Goal: Task Accomplishment & Management: Use online tool/utility

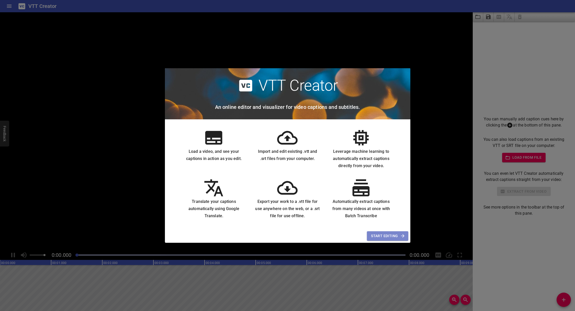
click at [391, 237] on span "Start Editing" at bounding box center [387, 236] width 33 height 6
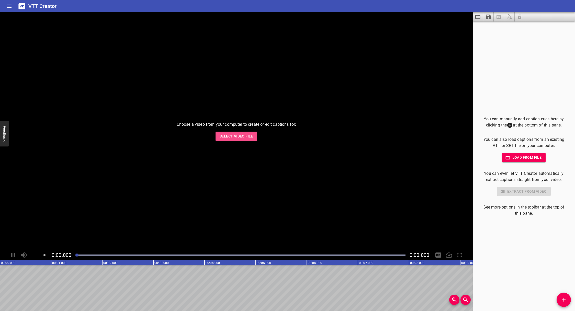
click at [240, 137] on span "Select Video File" at bounding box center [235, 136] width 33 height 6
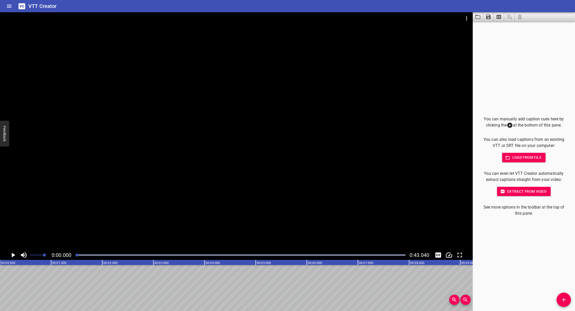
click at [517, 158] on span "Load from file" at bounding box center [524, 157] width 36 height 6
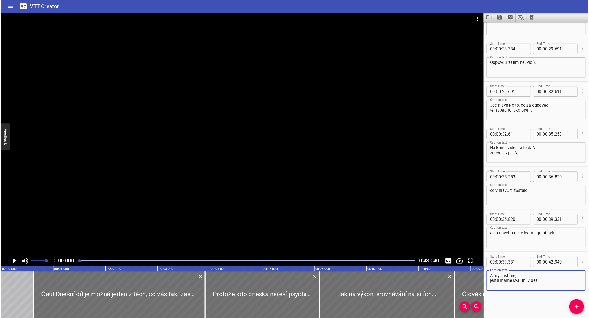
scroll to position [436, 0]
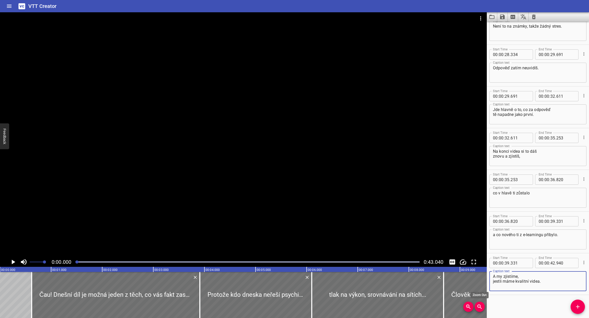
click at [479, 306] on icon "Zoom Out" at bounding box center [479, 306] width 4 height 4
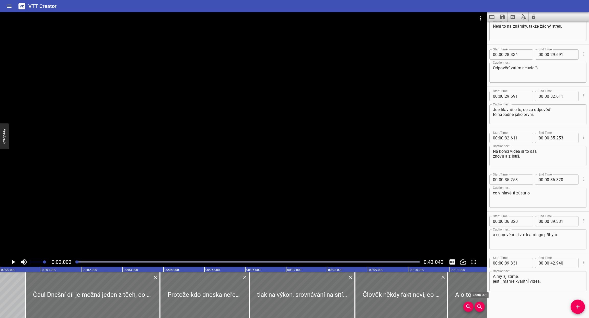
click at [479, 306] on icon "Zoom Out" at bounding box center [479, 306] width 4 height 4
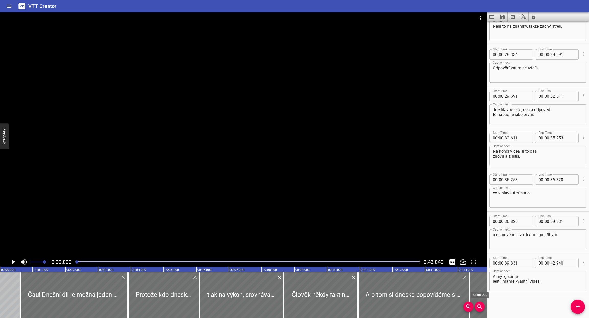
click at [479, 306] on icon "Zoom Out" at bounding box center [479, 306] width 4 height 4
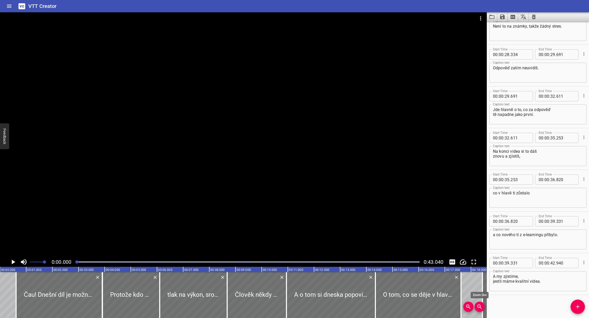
click at [479, 306] on icon "Zoom Out" at bounding box center [479, 306] width 4 height 4
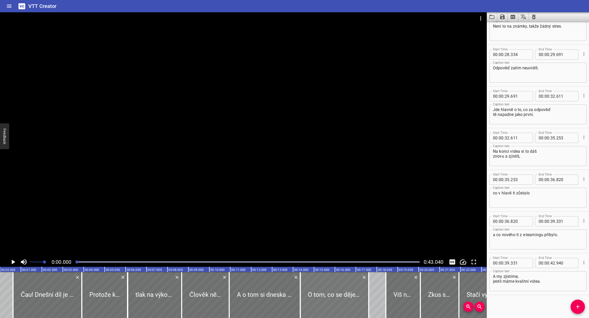
click at [342, 301] on div at bounding box center [334, 295] width 68 height 46
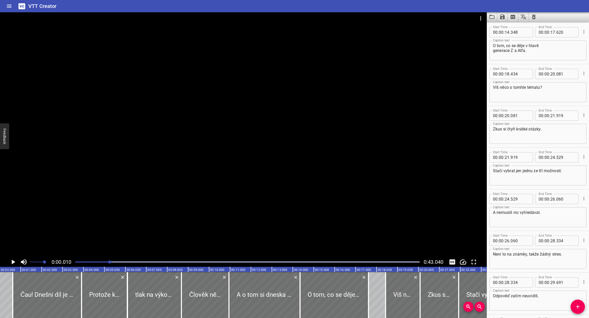
scroll to position [0, 0]
drag, startPoint x: 205, startPoint y: 262, endPoint x: 110, endPoint y: 258, distance: 95.4
click at [110, 258] on div "0:00.010 0:43.040" at bounding box center [243, 262] width 487 height 10
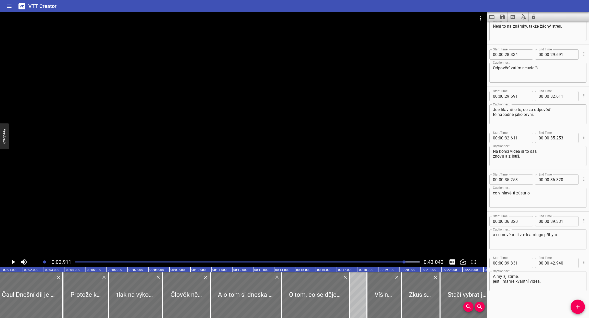
drag, startPoint x: 418, startPoint y: 261, endPoint x: 404, endPoint y: 261, distance: 13.3
click at [404, 261] on div at bounding box center [403, 261] width 3 height 3
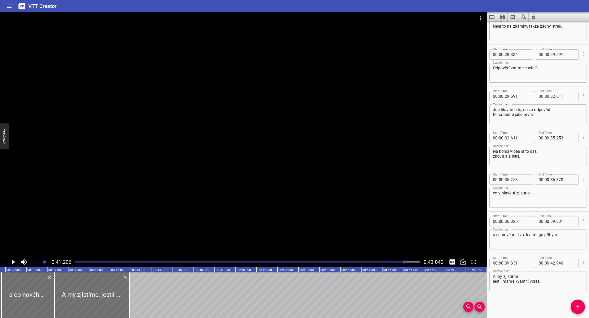
drag, startPoint x: 401, startPoint y: 261, endPoint x: 329, endPoint y: 260, distance: 71.8
click at [329, 260] on div at bounding box center [247, 261] width 350 height 7
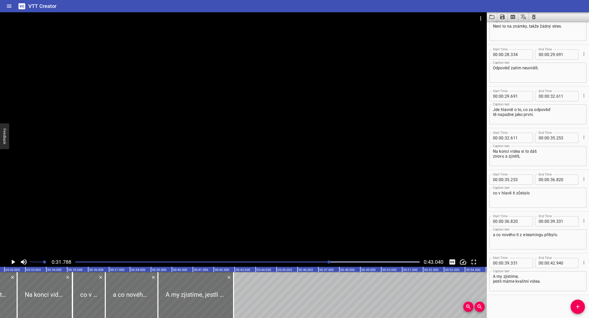
click at [326, 261] on div at bounding box center [247, 261] width 350 height 7
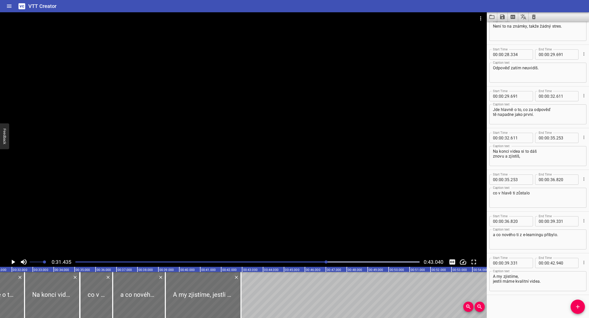
click at [214, 262] on div at bounding box center [247, 261] width 350 height 7
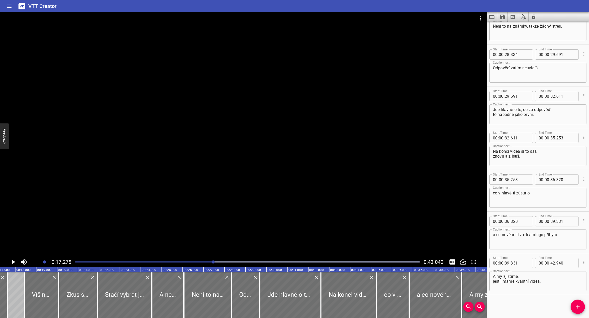
click at [190, 260] on div at bounding box center [247, 261] width 350 height 7
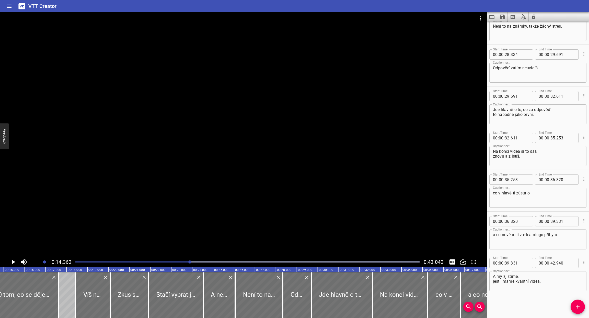
scroll to position [0, 300]
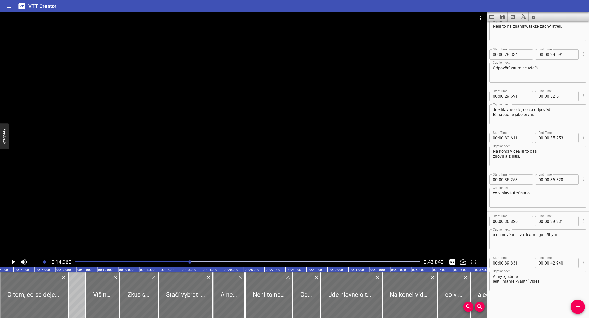
click at [168, 261] on div at bounding box center [247, 261] width 350 height 7
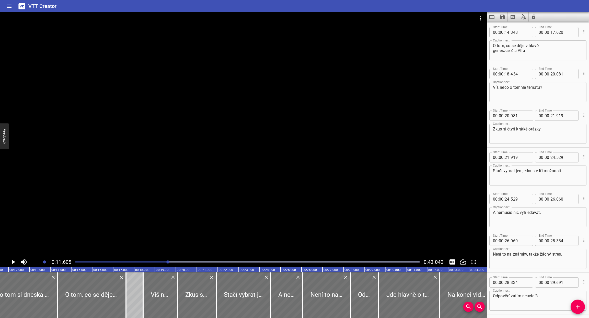
click at [178, 261] on div at bounding box center [247, 261] width 350 height 7
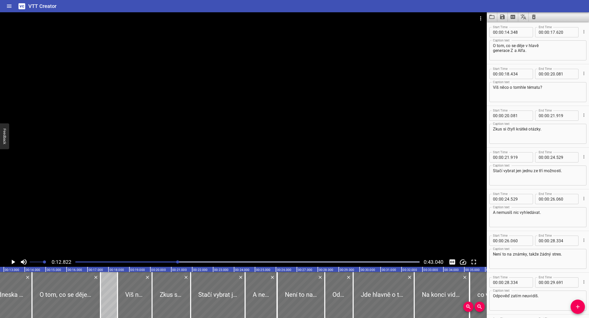
click at [187, 260] on div at bounding box center [247, 261] width 350 height 7
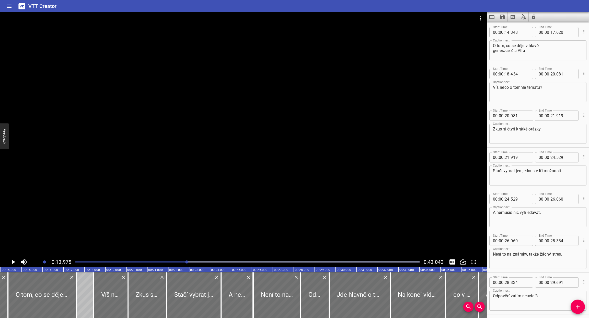
click at [193, 260] on div at bounding box center [247, 261] width 350 height 7
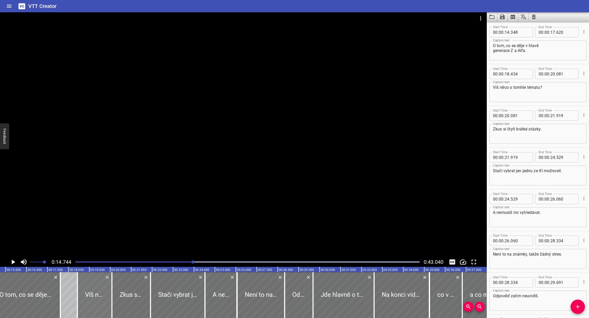
click at [94, 292] on div at bounding box center [94, 295] width 34 height 46
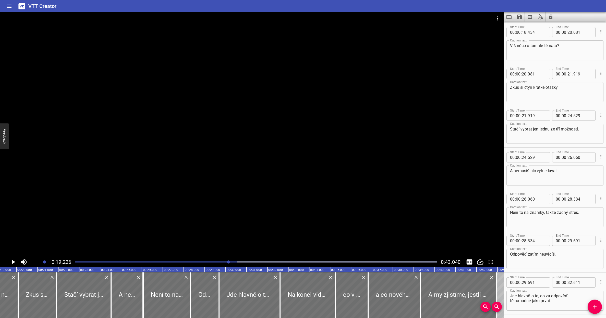
click at [574, 54] on textarea "Víš něco o tomhle tématu?" at bounding box center [555, 50] width 90 height 15
click at [574, 32] on icon "Cue Options" at bounding box center [601, 31] width 5 height 5
click at [574, 31] on li "Advanced options..." at bounding box center [580, 31] width 44 height 9
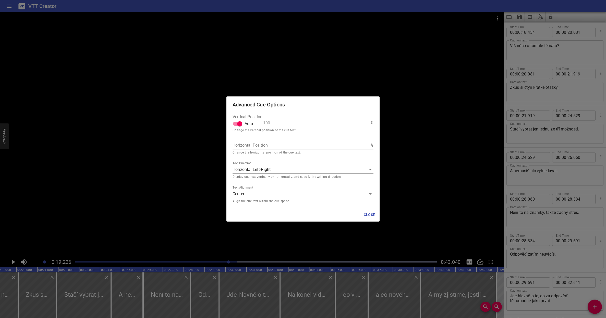
click at [240, 125] on input "Auto" at bounding box center [239, 124] width 29 height 10
checkbox input "false"
type input "99"
click at [367, 125] on input "99" at bounding box center [315, 123] width 105 height 8
drag, startPoint x: 269, startPoint y: 123, endPoint x: 258, endPoint y: 123, distance: 11.5
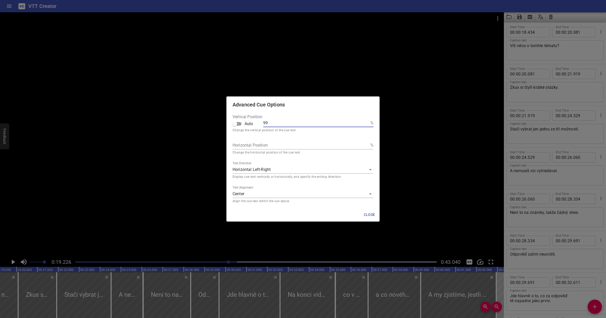
click at [258, 123] on div "Vertical Position Auto 99 %" at bounding box center [303, 122] width 141 height 14
type input "5"
type input "50"
click at [368, 214] on span "Close" at bounding box center [370, 214] width 12 height 6
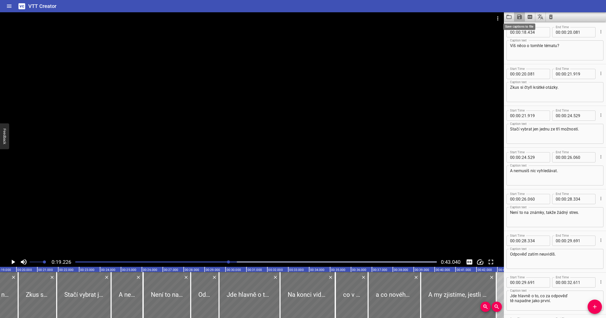
click at [518, 17] on icon "Save captions to file" at bounding box center [520, 17] width 5 height 5
click at [574, 93] on div at bounding box center [303, 159] width 606 height 318
click at [574, 74] on icon "Cue Options" at bounding box center [601, 73] width 5 height 5
click at [574, 73] on li "Advanced options..." at bounding box center [580, 73] width 44 height 9
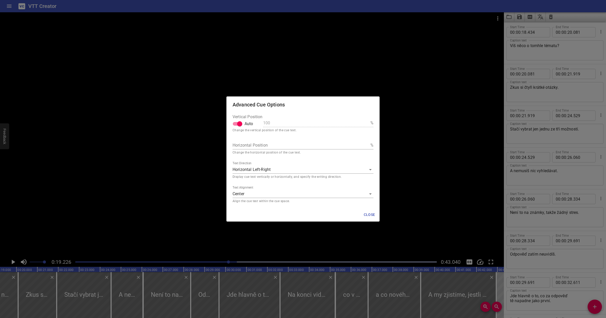
drag, startPoint x: 238, startPoint y: 124, endPoint x: 258, endPoint y: 122, distance: 20.8
click at [238, 124] on input "Auto" at bounding box center [239, 124] width 29 height 10
checkbox input "false"
click at [270, 122] on input "100" at bounding box center [315, 123] width 105 height 8
drag, startPoint x: 267, startPoint y: 123, endPoint x: 255, endPoint y: 123, distance: 12.0
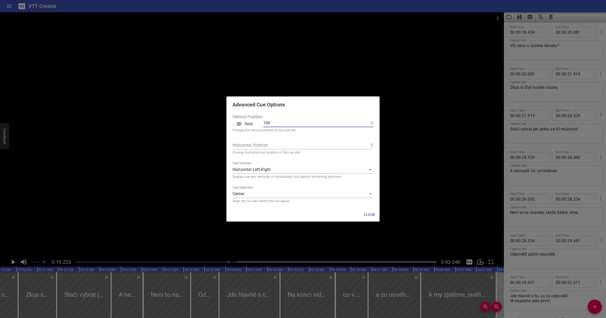
click at [258, 123] on div "Vertical Position Auto 100 %" at bounding box center [303, 122] width 141 height 14
type input "50"
click at [339, 214] on div "Close" at bounding box center [303, 215] width 153 height 14
click at [368, 214] on span "Close" at bounding box center [370, 214] width 12 height 6
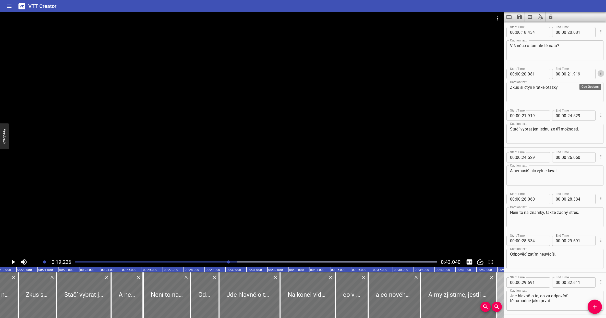
click at [574, 75] on icon "Cue Options" at bounding box center [601, 73] width 5 height 5
click at [574, 71] on li "Advanced options..." at bounding box center [580, 73] width 44 height 9
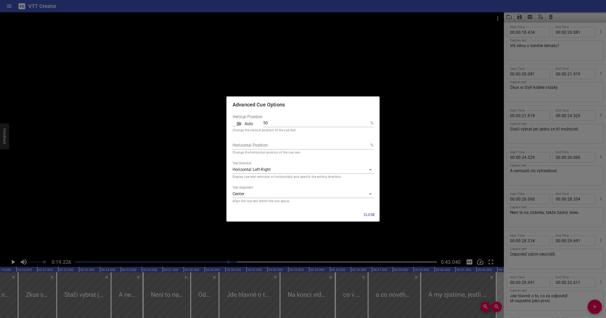
click at [371, 214] on span "Close" at bounding box center [370, 214] width 12 height 6
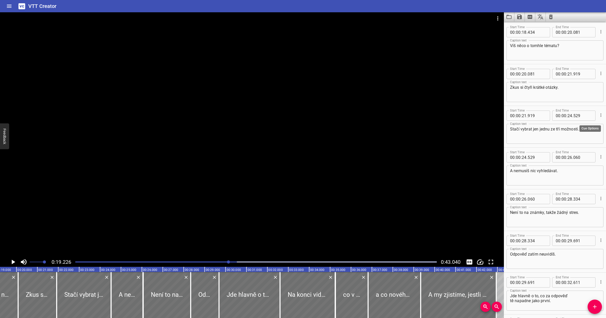
click at [574, 116] on icon "Cue Options" at bounding box center [601, 114] width 5 height 5
click at [574, 115] on li "Advanced options..." at bounding box center [580, 114] width 44 height 9
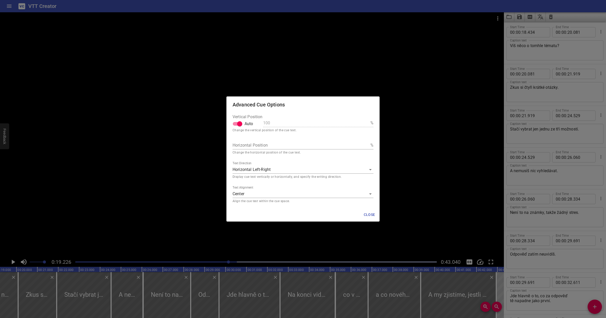
click at [239, 124] on input "Auto" at bounding box center [239, 124] width 29 height 10
checkbox input "false"
drag, startPoint x: 268, startPoint y: 123, endPoint x: 255, endPoint y: 123, distance: 13.0
click at [255, 123] on div "Vertical Position Auto 100 %" at bounding box center [303, 122] width 141 height 14
type input "50"
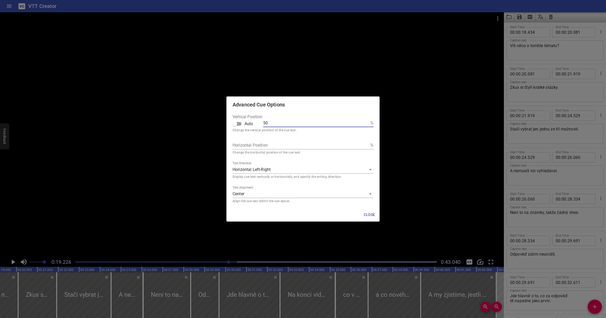
type input "50"
click at [340, 212] on div "Close" at bounding box center [303, 215] width 153 height 14
click at [368, 213] on span "Close" at bounding box center [370, 214] width 12 height 6
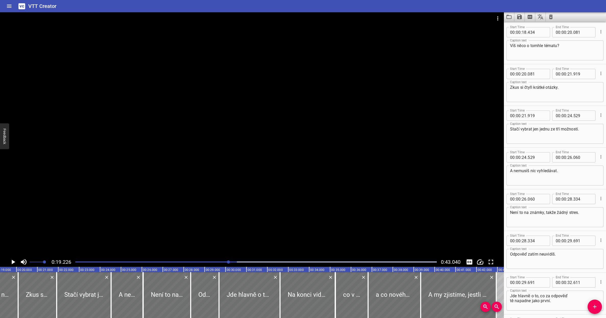
click at [543, 53] on textarea "Víš něco o tomhle tématu?" at bounding box center [555, 50] width 90 height 15
click at [564, 89] on textarea "Zkus si čtyři krátké otázky." at bounding box center [555, 92] width 90 height 15
click at [574, 73] on icon "Cue Options" at bounding box center [601, 73] width 5 height 5
click at [574, 82] on div at bounding box center [303, 159] width 606 height 318
click at [574, 114] on icon "Cue Options" at bounding box center [601, 114] width 5 height 5
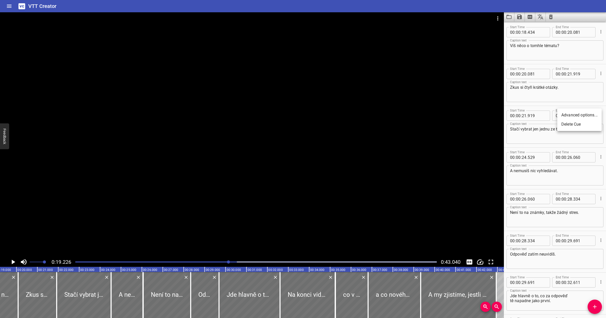
click at [574, 157] on div at bounding box center [303, 159] width 606 height 318
click at [574, 156] on icon "Cue Options" at bounding box center [601, 156] width 5 height 5
click at [574, 157] on li "Advanced options..." at bounding box center [580, 156] width 44 height 9
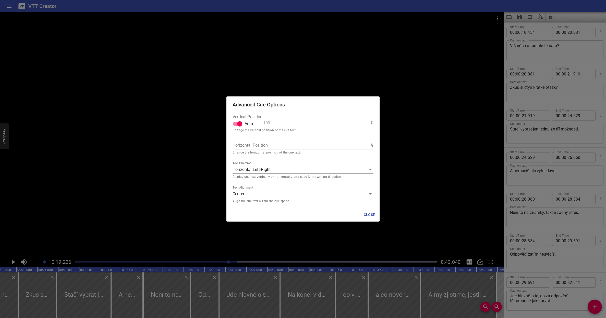
click at [239, 125] on input "Auto" at bounding box center [239, 124] width 29 height 10
checkbox input "false"
drag, startPoint x: 267, startPoint y: 124, endPoint x: 249, endPoint y: 124, distance: 18.1
click at [251, 124] on div "Vertical Position Auto 100 %" at bounding box center [303, 122] width 141 height 14
type input "50"
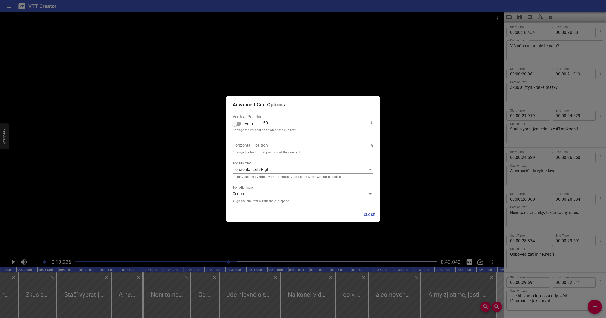
type input "50"
click at [369, 214] on span "Close" at bounding box center [370, 214] width 12 height 6
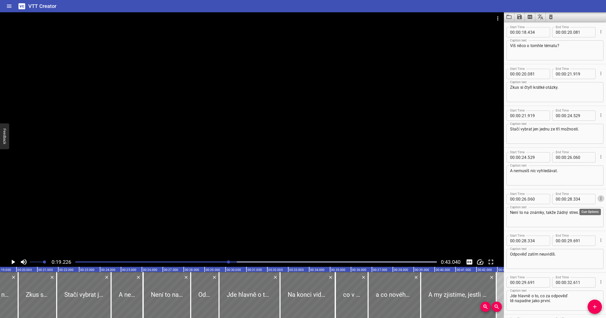
click at [574, 198] on icon "Cue Options" at bounding box center [601, 198] width 5 height 5
click at [574, 197] on li "Advanced options..." at bounding box center [580, 198] width 44 height 9
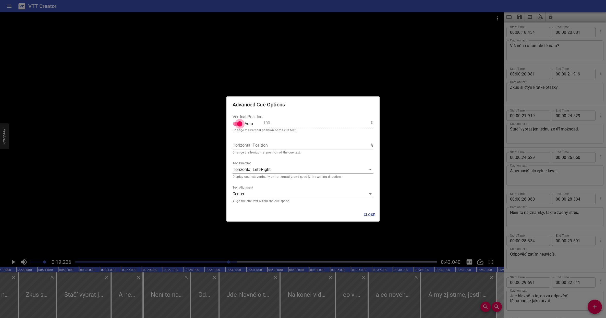
click at [240, 124] on input "Auto" at bounding box center [239, 124] width 29 height 10
checkbox input "false"
drag, startPoint x: 267, startPoint y: 123, endPoint x: 259, endPoint y: 123, distance: 8.2
click at [259, 123] on div "Vertical Position Auto 100 %" at bounding box center [303, 122] width 141 height 14
type input "50"
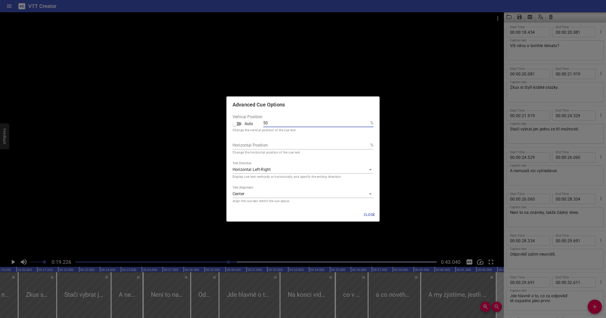
type input "50"
click at [371, 215] on span "Close" at bounding box center [370, 214] width 12 height 6
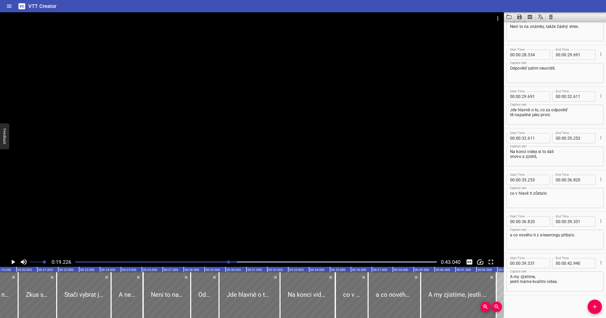
scroll to position [436, 0]
click at [574, 263] on icon "Cue Options" at bounding box center [601, 262] width 5 height 5
click at [574, 262] on li "Advanced options..." at bounding box center [580, 262] width 44 height 9
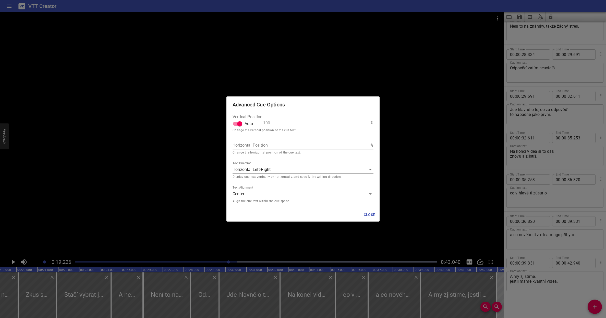
click at [240, 124] on input "Auto" at bounding box center [239, 124] width 29 height 10
checkbox input "false"
drag, startPoint x: 267, startPoint y: 123, endPoint x: 249, endPoint y: 122, distance: 18.7
click at [251, 122] on div "Vertical Position Auto 100 %" at bounding box center [303, 122] width 141 height 14
type input "50"
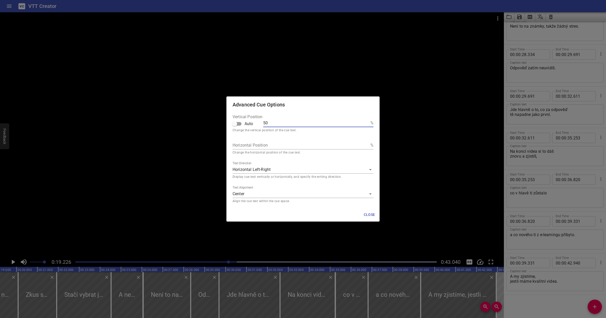
type input "50"
click at [367, 214] on span "Close" at bounding box center [370, 214] width 12 height 6
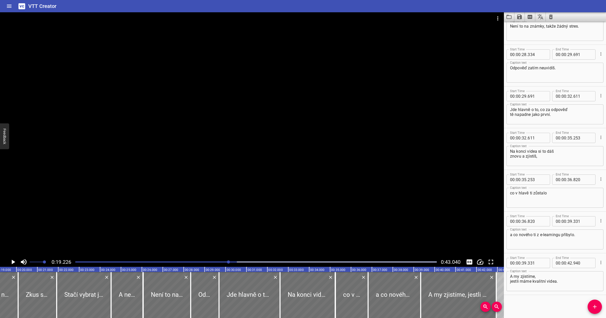
click at [574, 220] on icon "Cue Options" at bounding box center [601, 220] width 1 height 3
click at [574, 219] on li "Advanced options..." at bounding box center [580, 220] width 44 height 9
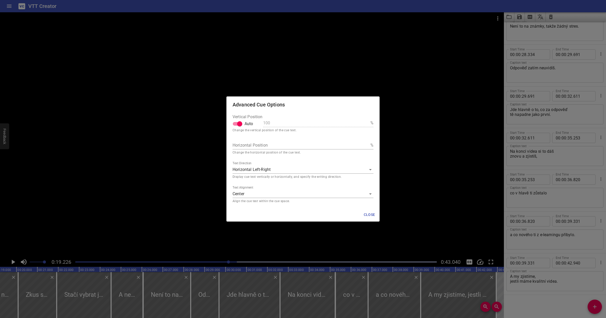
click at [241, 124] on input "Auto" at bounding box center [239, 124] width 29 height 10
checkbox input "false"
drag, startPoint x: 268, startPoint y: 123, endPoint x: 237, endPoint y: 122, distance: 30.9
click at [239, 122] on div "Vertical Position Auto 100 %" at bounding box center [303, 122] width 141 height 14
type input "50"
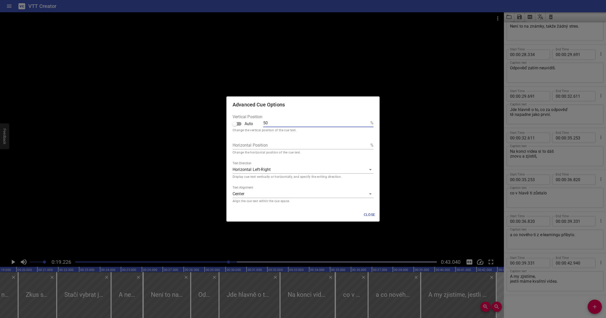
type input "50"
drag, startPoint x: 370, startPoint y: 213, endPoint x: 368, endPoint y: 212, distance: 2.8
click at [370, 213] on span "Close" at bounding box center [370, 214] width 12 height 6
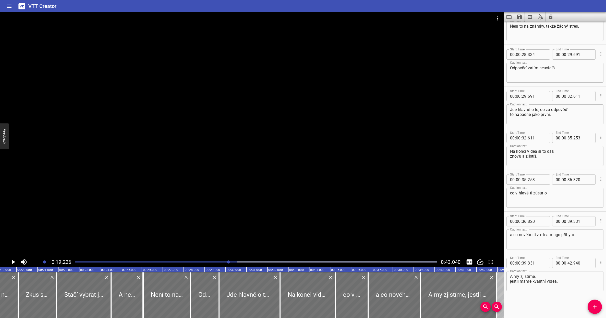
click at [574, 178] on icon "Cue Options" at bounding box center [601, 178] width 1 height 3
click at [574, 180] on li "Advanced options..." at bounding box center [580, 178] width 44 height 9
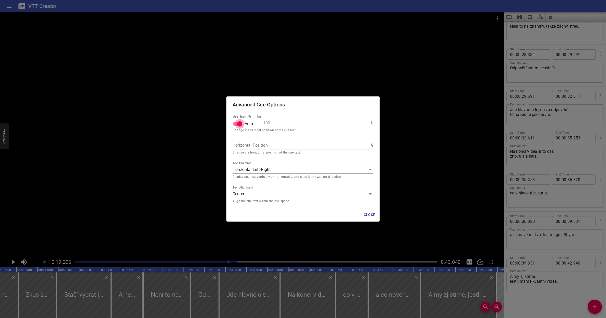
drag, startPoint x: 239, startPoint y: 124, endPoint x: 254, endPoint y: 123, distance: 14.8
click at [239, 124] on input "Auto" at bounding box center [239, 124] width 29 height 10
checkbox input "false"
drag, startPoint x: 267, startPoint y: 123, endPoint x: 242, endPoint y: 120, distance: 25.8
click at [254, 122] on div "Vertical Position Auto 100 %" at bounding box center [303, 122] width 141 height 14
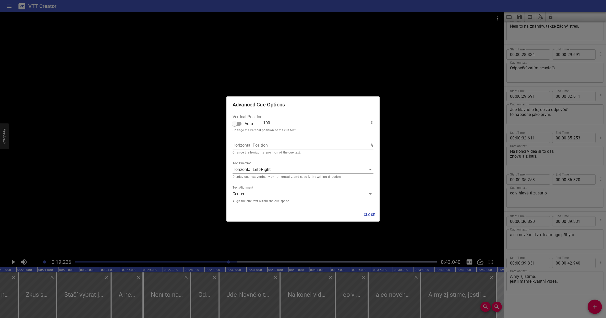
type input "50"
click at [368, 214] on span "Close" at bounding box center [370, 214] width 12 height 6
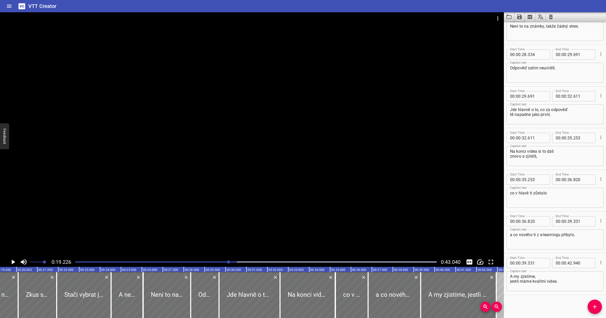
click at [574, 136] on button "Cue Options" at bounding box center [601, 137] width 7 height 7
click at [574, 136] on li "Advanced options..." at bounding box center [580, 137] width 44 height 9
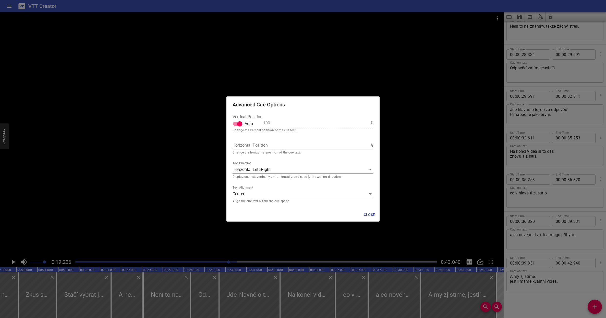
click at [240, 124] on input "Auto" at bounding box center [239, 124] width 29 height 10
checkbox input "false"
drag, startPoint x: 267, startPoint y: 124, endPoint x: 250, endPoint y: 122, distance: 16.7
click at [255, 123] on div "Vertical Position Auto 100 %" at bounding box center [303, 122] width 141 height 14
type input "50"
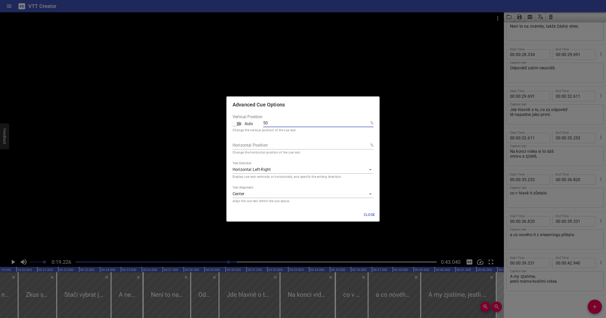
type input "50"
drag, startPoint x: 371, startPoint y: 214, endPoint x: 367, endPoint y: 215, distance: 3.4
click at [371, 214] on span "Close" at bounding box center [370, 214] width 12 height 6
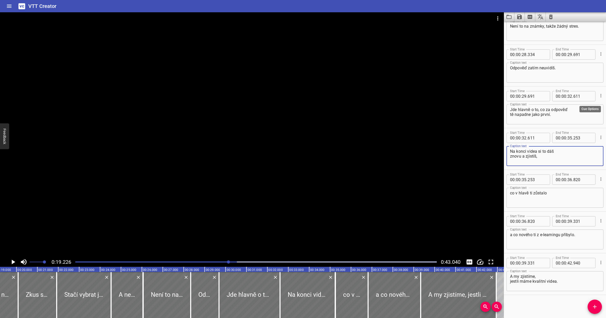
click at [574, 95] on icon "Cue Options" at bounding box center [601, 95] width 1 height 3
click at [570, 95] on li "Advanced options..." at bounding box center [580, 95] width 44 height 9
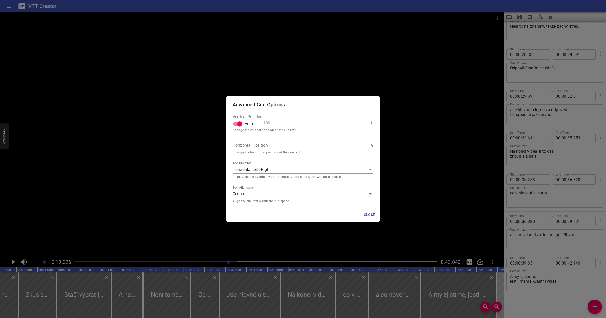
drag, startPoint x: 241, startPoint y: 126, endPoint x: 247, endPoint y: 125, distance: 5.2
click at [241, 125] on input "Auto" at bounding box center [239, 124] width 29 height 10
checkbox input "false"
drag, startPoint x: 267, startPoint y: 124, endPoint x: 253, endPoint y: 122, distance: 14.7
click at [253, 122] on div "Vertical Position Auto 100 %" at bounding box center [303, 122] width 141 height 14
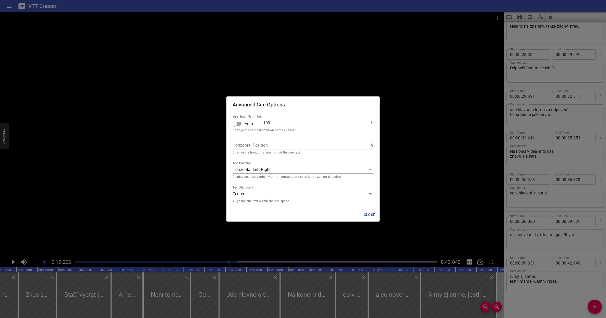
type input "50"
click at [371, 211] on span "Close" at bounding box center [370, 214] width 12 height 6
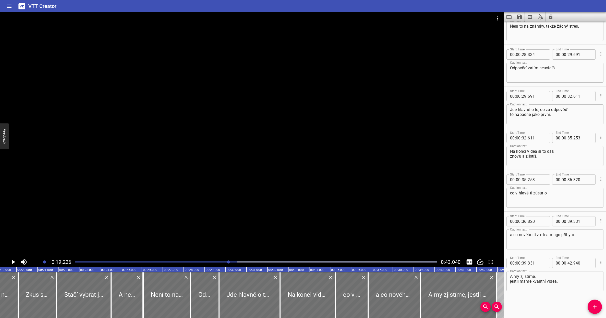
click at [574, 51] on icon "Cue Options" at bounding box center [601, 53] width 5 height 5
click at [566, 53] on li "Advanced options..." at bounding box center [580, 53] width 44 height 9
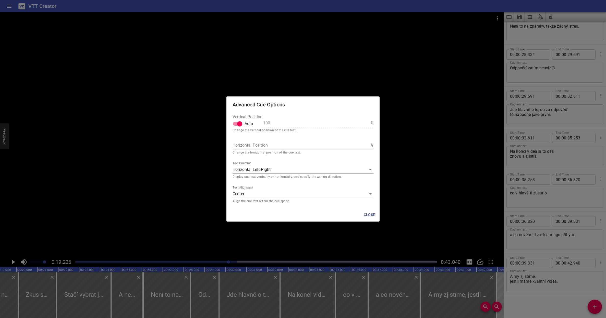
click at [240, 124] on input "Auto" at bounding box center [239, 124] width 29 height 10
checkbox input "false"
drag, startPoint x: 267, startPoint y: 124, endPoint x: 257, endPoint y: 123, distance: 10.3
click at [258, 123] on div "Vertical Position Auto 100 %" at bounding box center [303, 122] width 141 height 14
type input "50"
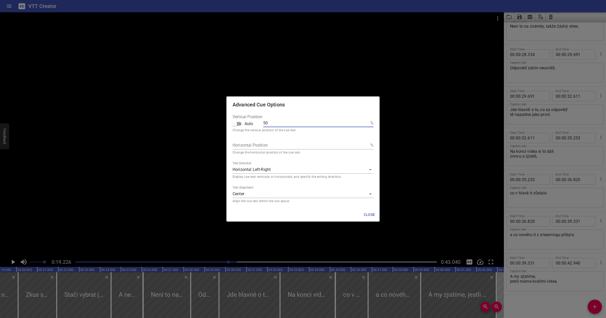
type input "50"
click at [369, 212] on span "Close" at bounding box center [370, 214] width 12 height 6
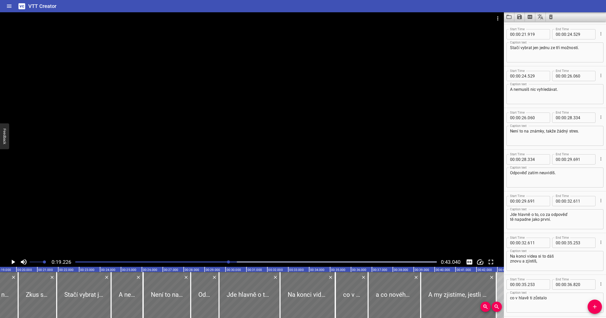
scroll to position [292, 0]
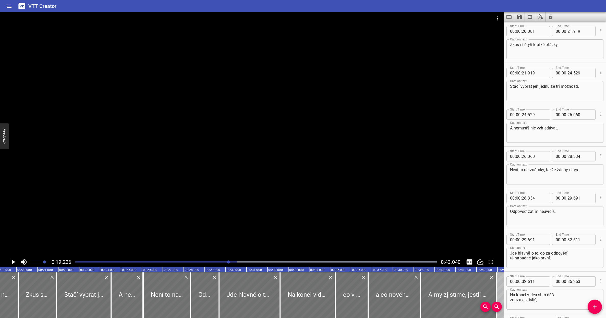
click at [574, 158] on icon "Cue Options" at bounding box center [601, 155] width 5 height 5
click at [574, 155] on li "Advanced options..." at bounding box center [580, 155] width 44 height 9
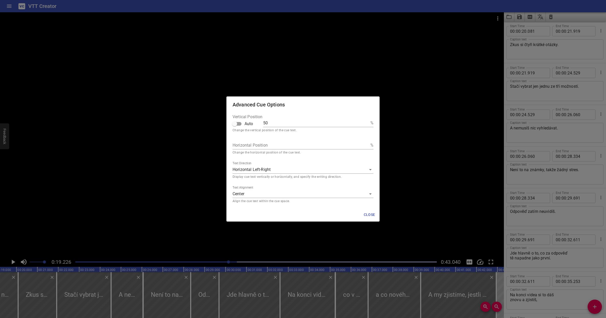
click at [367, 214] on span "Close" at bounding box center [370, 214] width 12 height 6
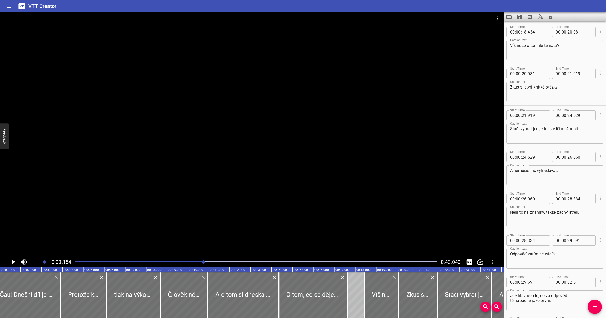
scroll to position [250, 0]
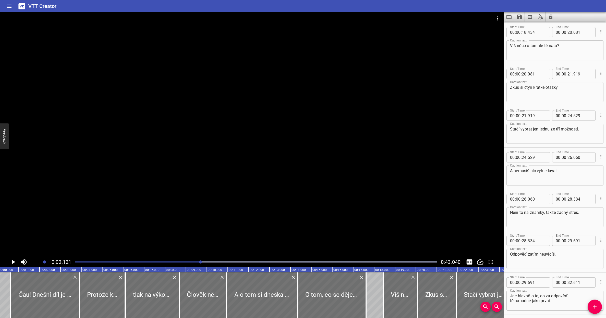
drag, startPoint x: 229, startPoint y: 261, endPoint x: 201, endPoint y: 260, distance: 28.1
click at [201, 260] on div at bounding box center [200, 261] width 3 height 3
drag, startPoint x: 201, startPoint y: 260, endPoint x: 247, endPoint y: 260, distance: 45.7
click at [247, 260] on div at bounding box center [256, 261] width 368 height 7
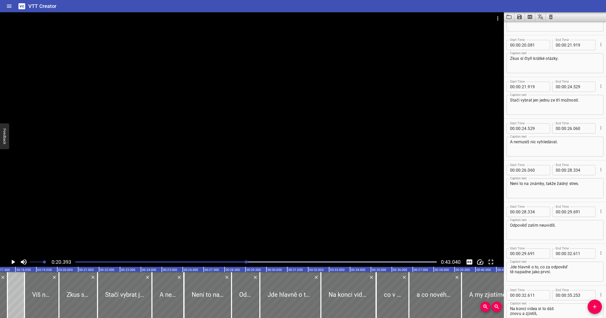
scroll to position [291, 0]
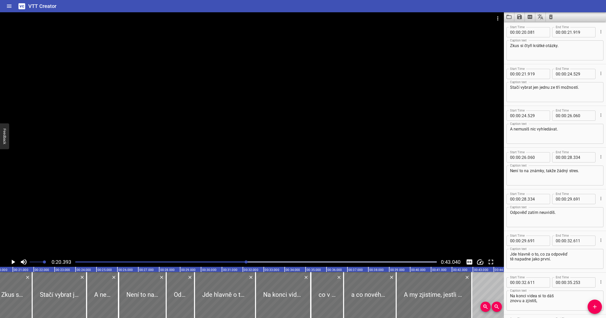
click at [235, 261] on div at bounding box center [256, 261] width 368 height 7
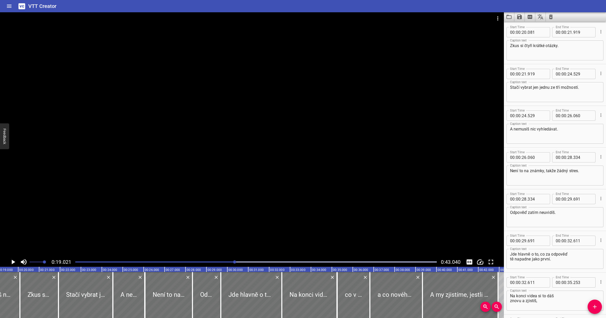
scroll to position [0, 398]
click at [214, 261] on div at bounding box center [256, 261] width 368 height 7
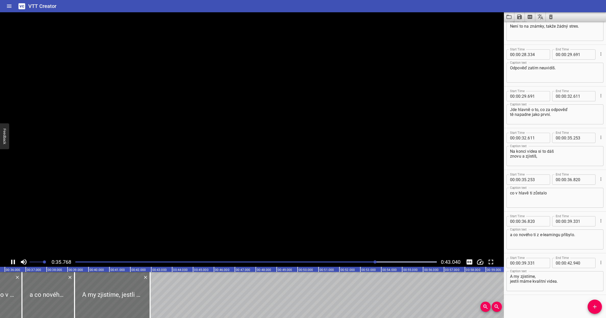
scroll to position [0, 751]
click at [559, 152] on textarea "Na konci videa si to dáš znovu a zjistíš," at bounding box center [555, 156] width 90 height 15
type textarea "Na konci videa si to dáš znovu a zjistíš,"
click at [544, 277] on textarea "A my zjistíme, jestli máme kvalitní videa." at bounding box center [555, 281] width 90 height 15
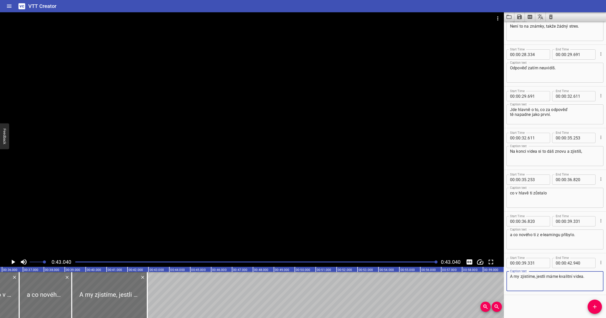
scroll to position [394, 0]
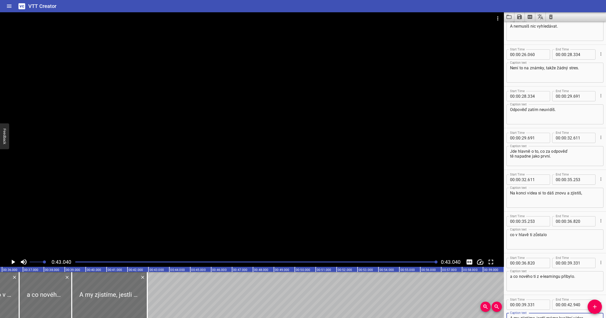
type textarea "A my zjistíme, jestli máme kvalitní videa."
click at [572, 149] on textarea "Jde hlavně o to, co za odpověď tě napadne jako první." at bounding box center [555, 156] width 90 height 15
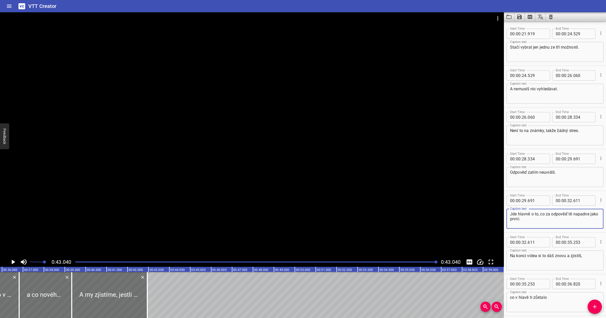
scroll to position [331, 0]
type textarea "Jde hlavně o to, co za odpověď tě napadne jako první."
click at [574, 203] on icon "Cue Options" at bounding box center [601, 200] width 5 height 5
click at [574, 191] on div at bounding box center [303, 159] width 606 height 318
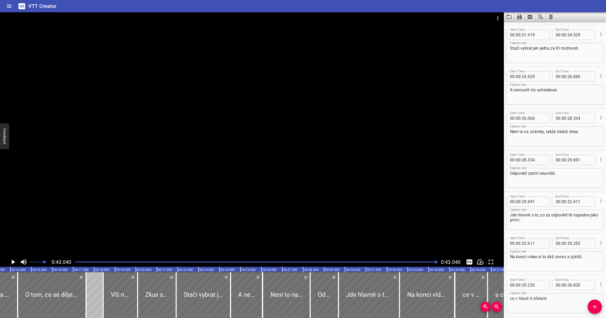
scroll to position [0, 283]
click at [554, 212] on div "Jde hlavně o to, co za odpověď tě napadne jako první. Caption text" at bounding box center [555, 219] width 97 height 20
click at [353, 290] on div at bounding box center [368, 295] width 61 height 46
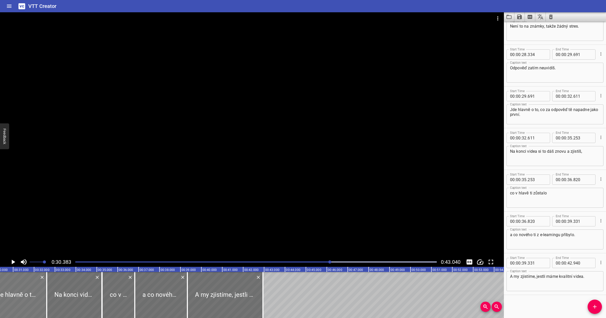
click at [10, 294] on div at bounding box center [16, 295] width 61 height 46
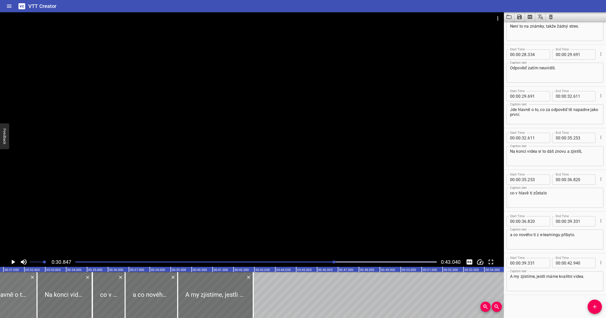
click at [1, 292] on div at bounding box center [6, 295] width 61 height 46
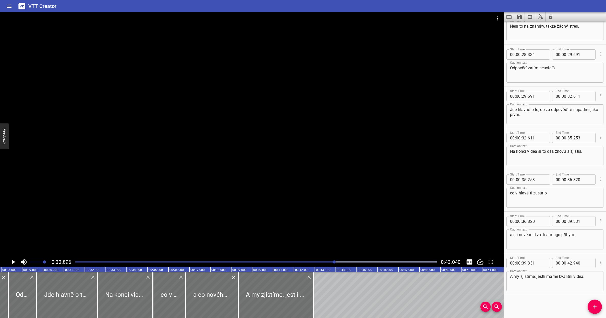
scroll to position [0, 563]
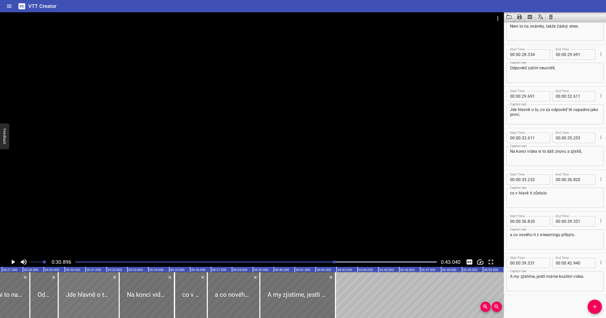
click at [82, 286] on div at bounding box center [88, 295] width 61 height 46
type input "545"
type input "465"
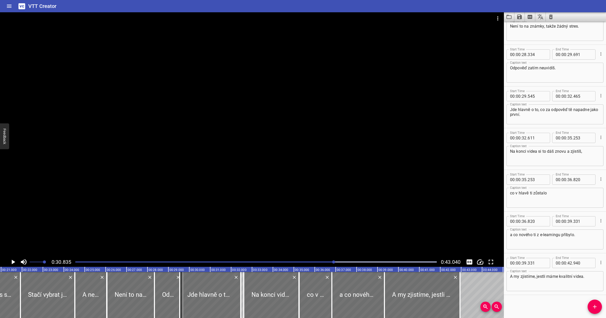
scroll to position [0, 436]
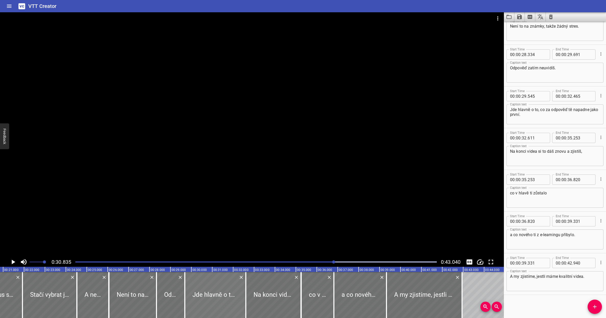
drag, startPoint x: 201, startPoint y: 296, endPoint x: 204, endPoint y: 297, distance: 3.3
click at [204, 297] on div at bounding box center [215, 295] width 61 height 46
type input "691"
type input "611"
click at [574, 307] on icon "Add Cue" at bounding box center [595, 307] width 4 height 4
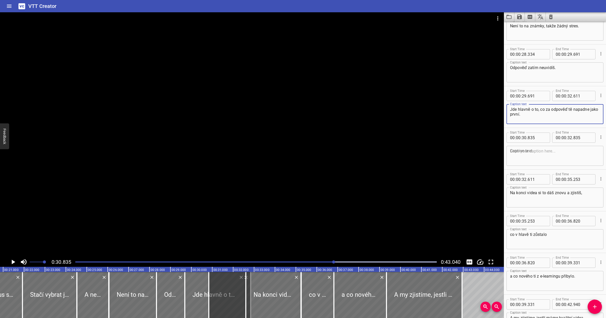
drag, startPoint x: 541, startPoint y: 109, endPoint x: 534, endPoint y: 115, distance: 8.7
click at [534, 115] on textarea "Jde hlavně o to, co za odpověď tě napadne jako první." at bounding box center [555, 114] width 90 height 15
type textarea "Jde hlavně o to,"
click at [542, 160] on textarea at bounding box center [555, 155] width 90 height 15
paste textarea "co za odpověď tě napadne jako první."
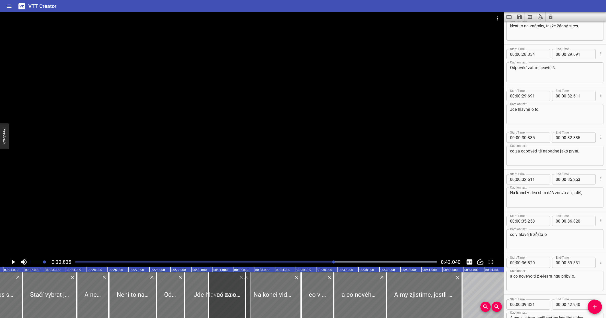
click at [509, 151] on div "co za odpověď tě napadne jako první. Caption text" at bounding box center [555, 156] width 97 height 20
click at [511, 151] on textarea "co za odpověď tě napadne jako první." at bounding box center [555, 155] width 90 height 15
click at [558, 109] on textarea "Jde hlavně o to," at bounding box center [555, 114] width 90 height 15
click at [574, 154] on textarea "co za odpověď tě napadne jako první." at bounding box center [555, 155] width 90 height 15
click at [228, 296] on div at bounding box center [230, 295] width 42 height 46
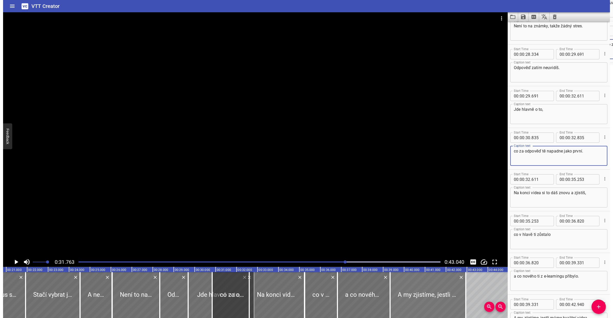
scroll to position [478, 0]
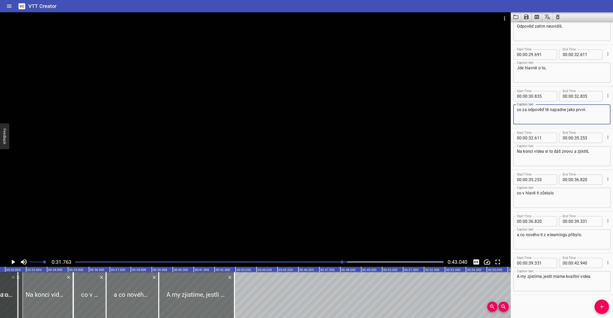
type textarea "co za odpověď tě napadne jako první."
click at [328, 261] on div at bounding box center [259, 261] width 374 height 7
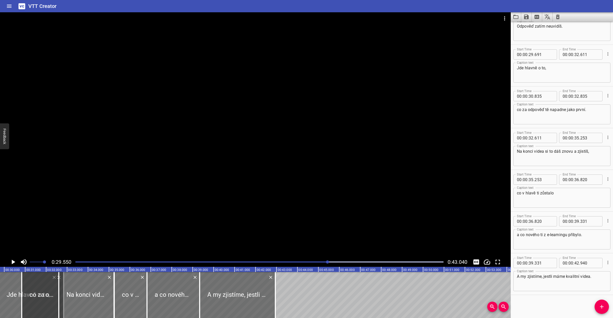
scroll to position [0, 618]
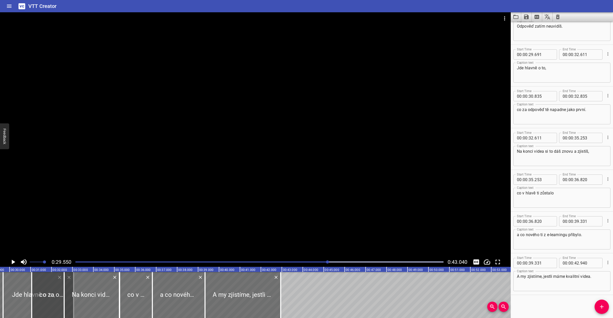
drag, startPoint x: 39, startPoint y: 299, endPoint x: 43, endPoint y: 299, distance: 4.6
click at [43, 299] on div at bounding box center [53, 295] width 42 height 46
type input "31"
type input "055"
type input "33"
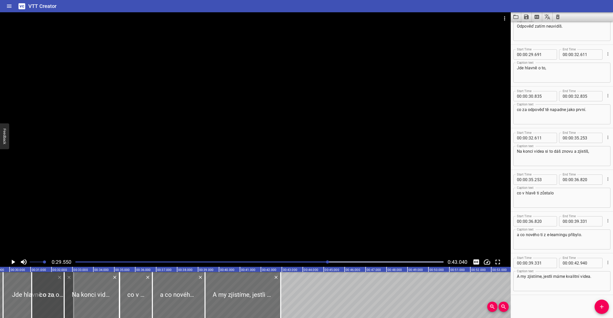
type input "055"
click at [25, 300] on div at bounding box center [33, 295] width 61 height 46
drag, startPoint x: 63, startPoint y: 300, endPoint x: 24, endPoint y: 300, distance: 39.1
click at [24, 300] on div at bounding box center [24, 295] width 5 height 46
type input "30"
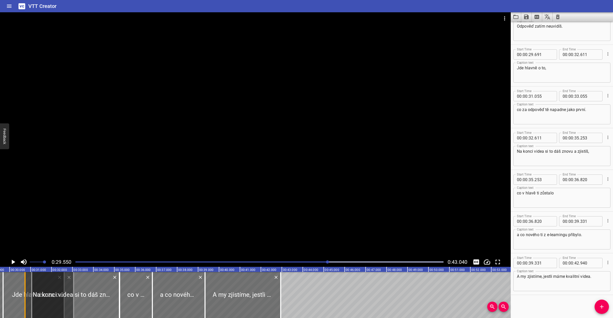
type input "743"
drag, startPoint x: 52, startPoint y: 301, endPoint x: 44, endPoint y: 301, distance: 7.7
click at [44, 301] on div at bounding box center [43, 295] width 42 height 46
type input "30"
type input "615"
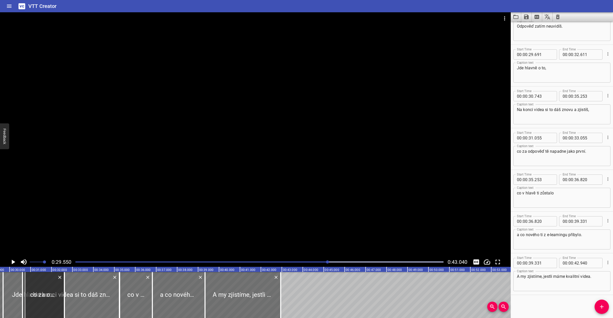
type input "32"
type input "615"
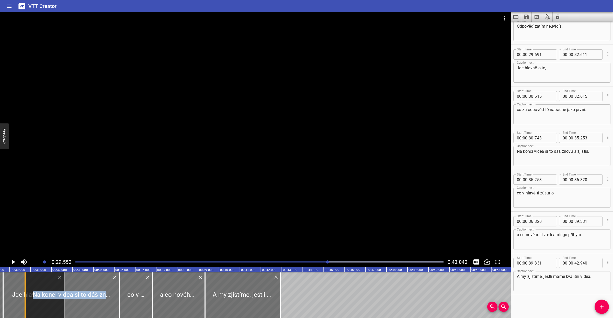
drag, startPoint x: 22, startPoint y: 303, endPoint x: 25, endPoint y: 303, distance: 2.8
type input "750"
click at [6, 290] on div at bounding box center [33, 295] width 61 height 46
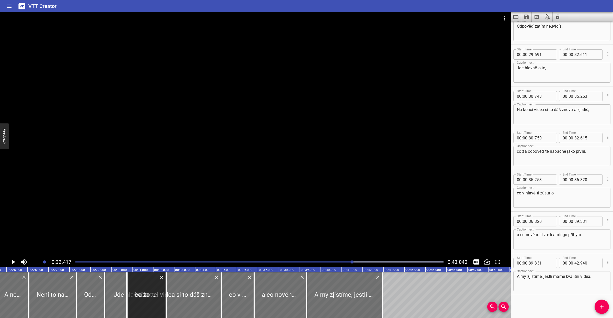
scroll to position [0, 468]
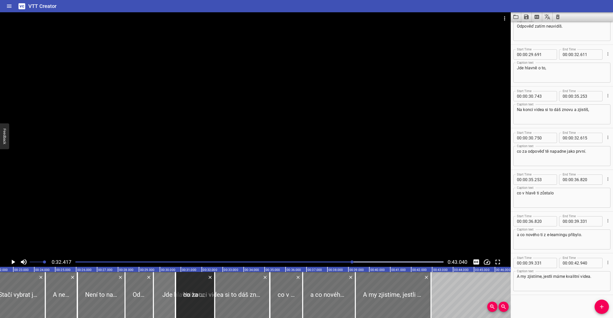
click at [159, 302] on div at bounding box center [183, 295] width 61 height 46
click at [162, 301] on div at bounding box center [183, 295] width 61 height 46
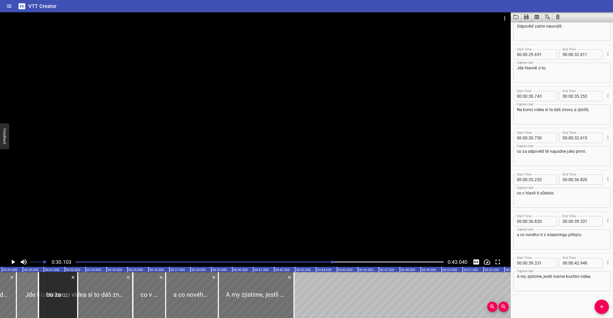
scroll to position [0, 630]
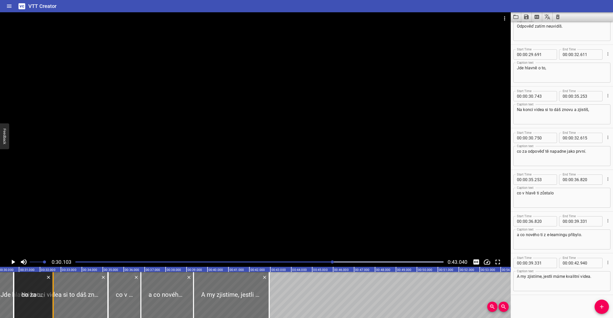
drag, startPoint x: 53, startPoint y: 299, endPoint x: 54, endPoint y: 302, distance: 3.1
click at [54, 302] on div at bounding box center [53, 295] width 5 height 46
type input "627"
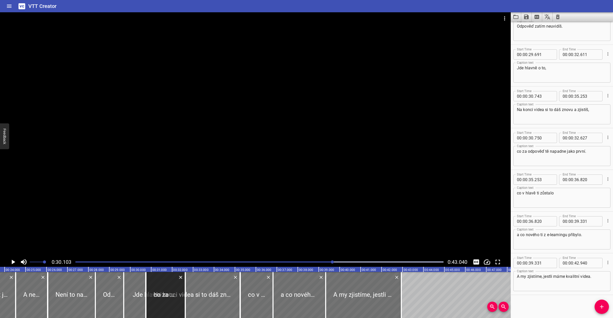
scroll to position [0, 475]
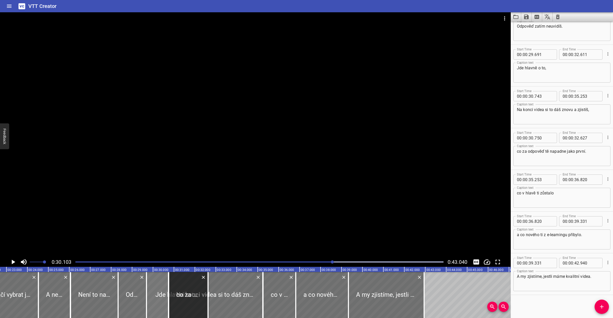
click at [158, 300] on div at bounding box center [176, 295] width 61 height 46
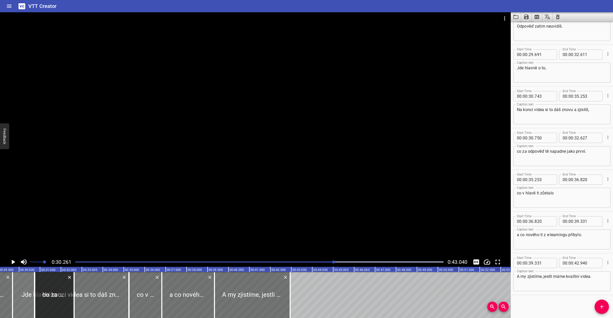
scroll to position [0, 633]
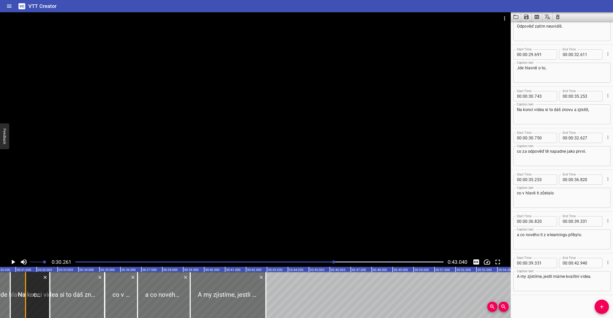
drag, startPoint x: 9, startPoint y: 298, endPoint x: 25, endPoint y: 299, distance: 15.6
click at [25, 299] on div at bounding box center [25, 295] width 5 height 46
type input "31"
type input "506"
click at [15, 301] on div at bounding box center [57, 295] width 94 height 46
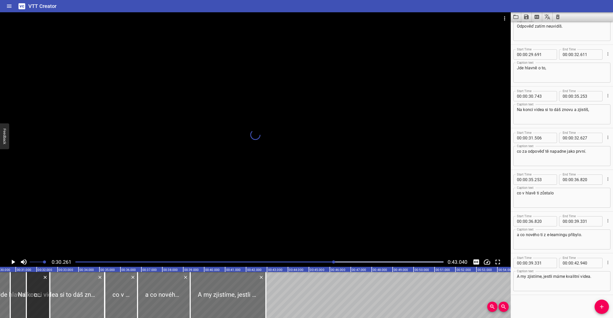
scroll to position [0, 648]
